Goal: Transaction & Acquisition: Purchase product/service

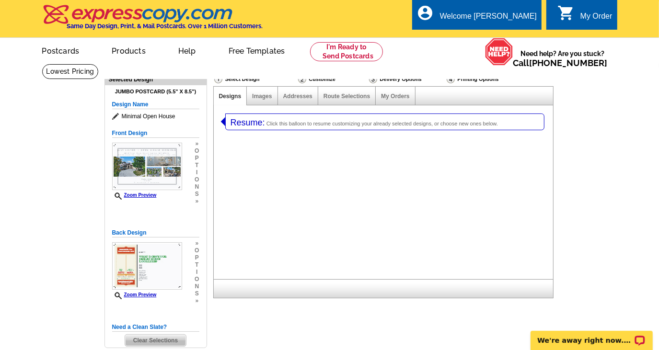
select select "1"
select select "2"
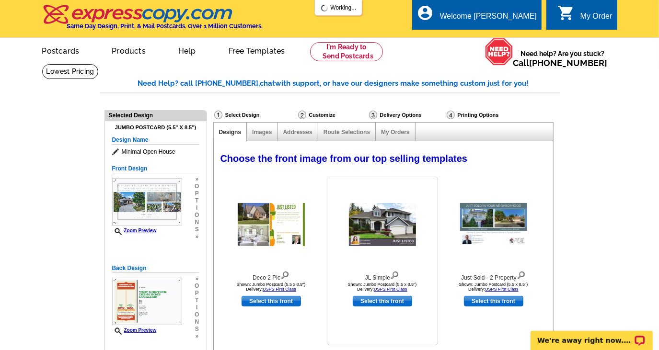
select select "785"
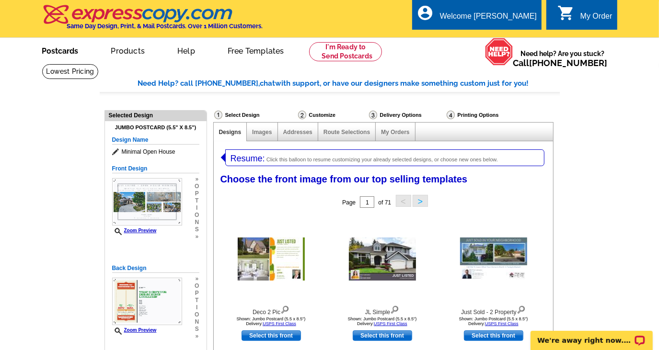
click at [55, 52] on link "Postcards" at bounding box center [60, 50] width 67 height 23
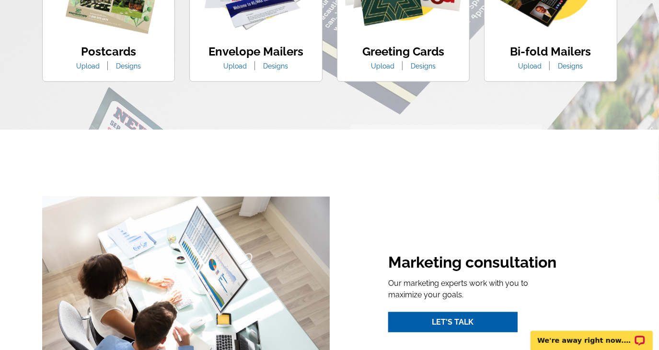
scroll to position [958, 0]
